Goal: Use online tool/utility: Utilize a website feature to perform a specific function

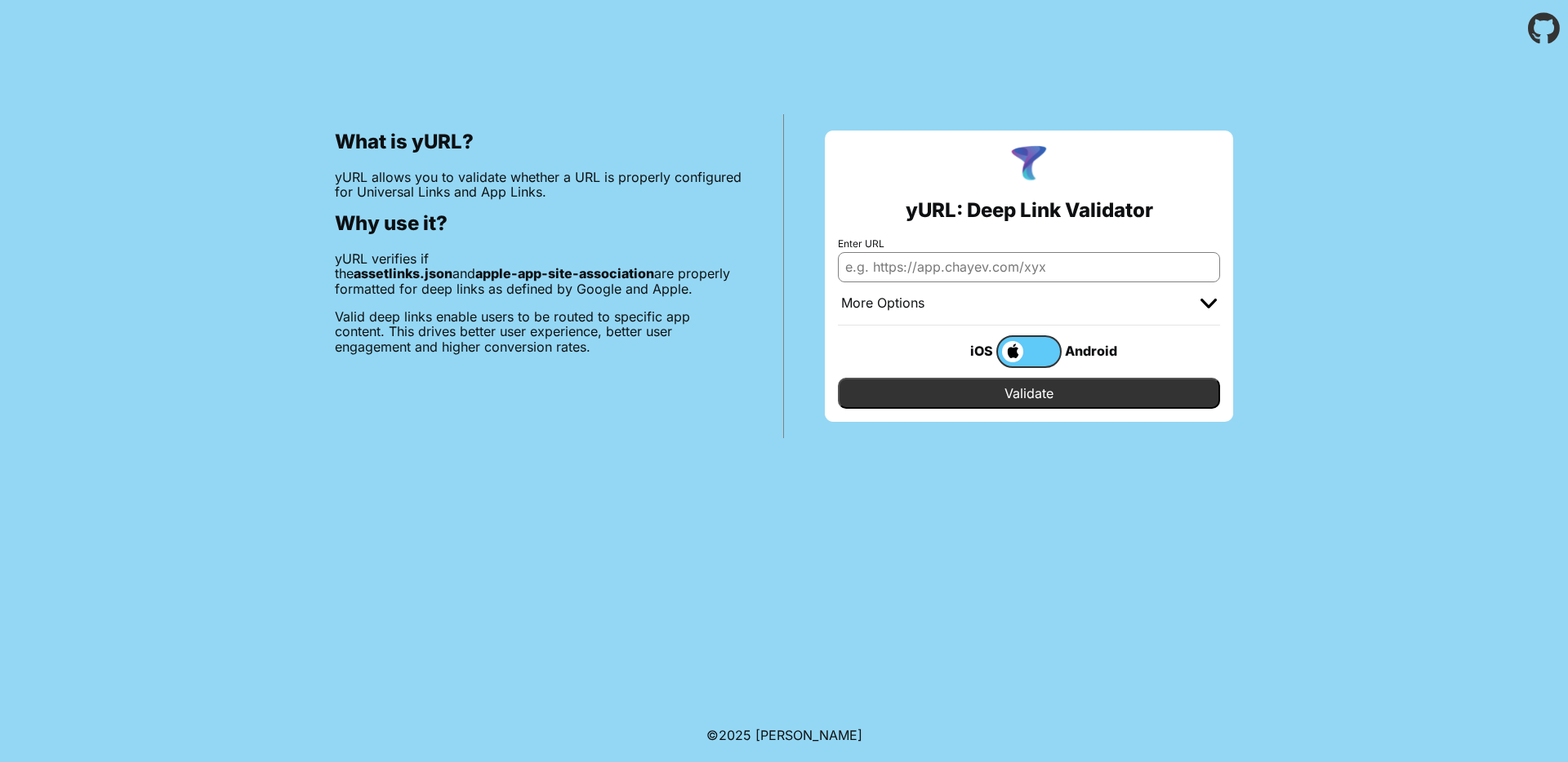
click at [922, 264] on input "Enter URL" at bounding box center [1029, 266] width 382 height 30
type input "[URL][DOMAIN_NAME]"
click at [943, 387] on input "Validate" at bounding box center [1029, 393] width 382 height 31
